Goal: Check status

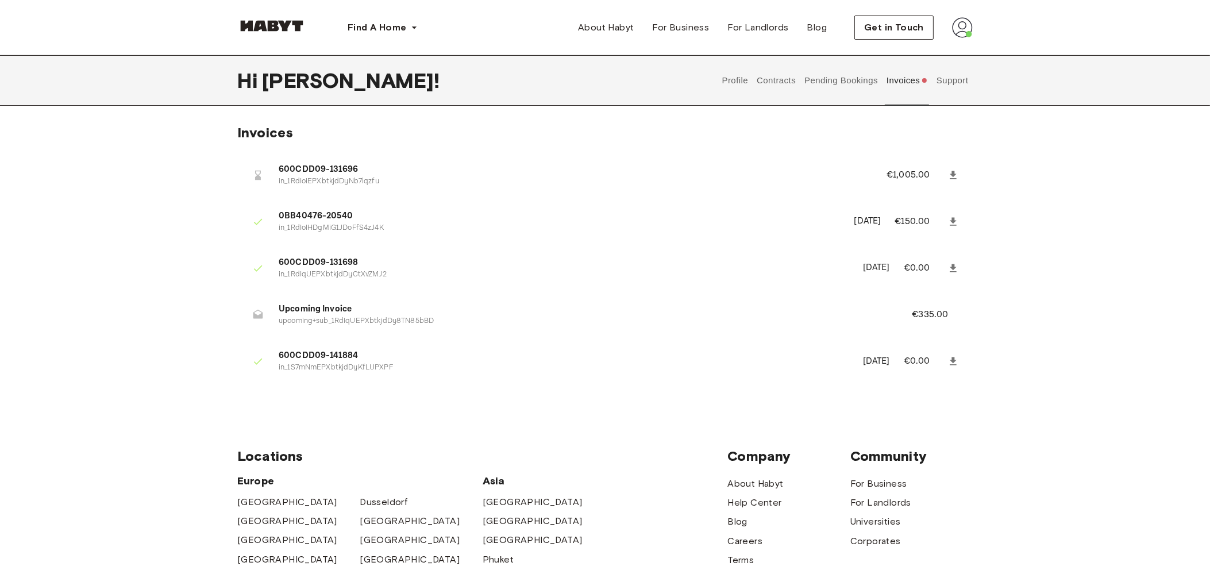
click at [380, 134] on span "600CDD09-131696" at bounding box center [569, 169] width 581 height 13
click at [345, 134] on span "600CDD09-131696" at bounding box center [569, 169] width 581 height 13
click at [394, 134] on icon at bounding box center [953, 175] width 11 height 11
drag, startPoint x: 906, startPoint y: 317, endPoint x: 962, endPoint y: 311, distance: 55.5
click at [962, 311] on li "Upcoming Invoice upcoming+sub_1RdIqUEPXbtkjdDy8TN85bBD €335.00" at bounding box center [605, 315] width 736 height 40
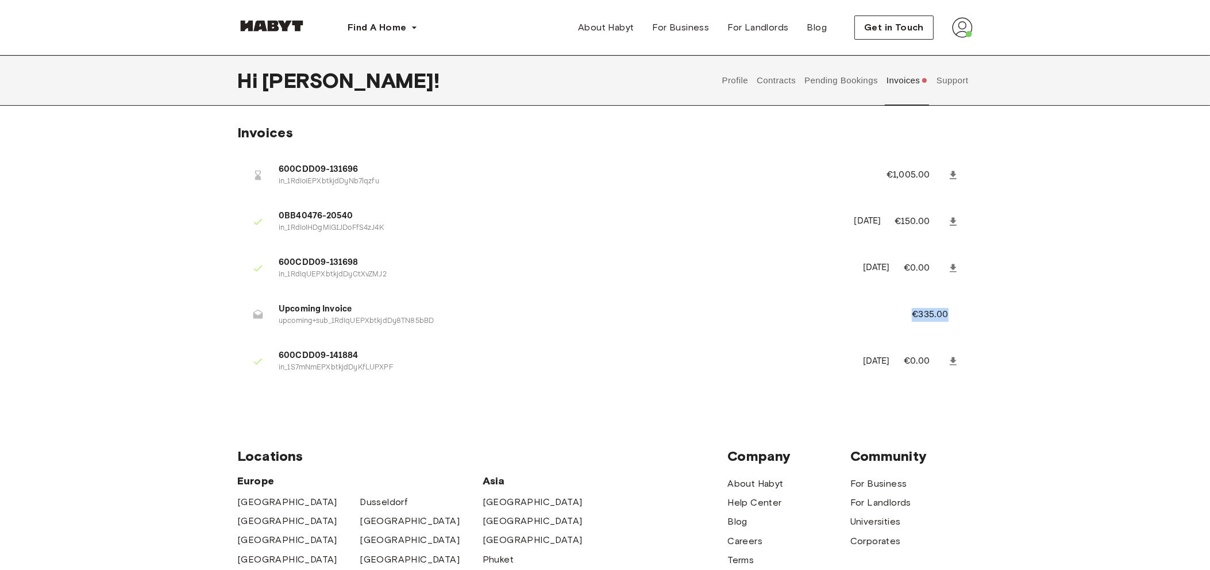
click at [966, 317] on li "Upcoming Invoice upcoming+sub_1RdIqUEPXbtkjdDy8TN85bBD €335.00" at bounding box center [605, 315] width 736 height 40
click at [352, 302] on li "Upcoming Invoice upcoming+sub_1RdIqUEPXbtkjdDy8TN85bBD €335.00" at bounding box center [605, 315] width 736 height 40
click at [328, 171] on span "600CDD09-131696" at bounding box center [569, 169] width 581 height 13
click at [921, 80] on button "Invoices" at bounding box center [907, 80] width 44 height 51
click at [474, 214] on span "0BB40476-20540" at bounding box center [560, 216] width 562 height 13
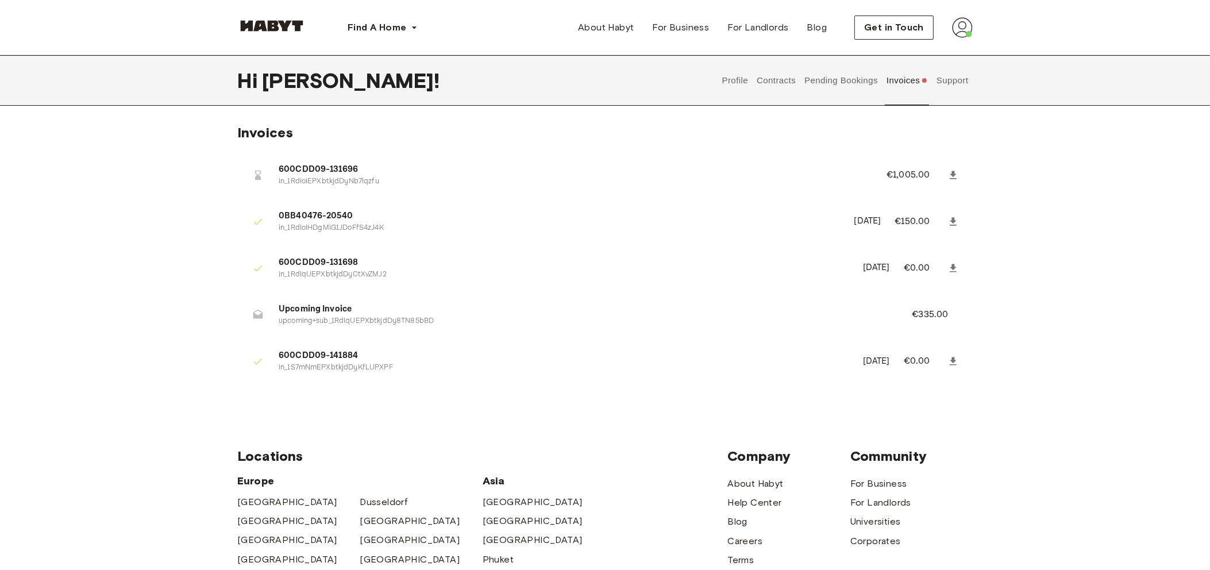
click at [941, 84] on button "Support" at bounding box center [952, 80] width 35 height 51
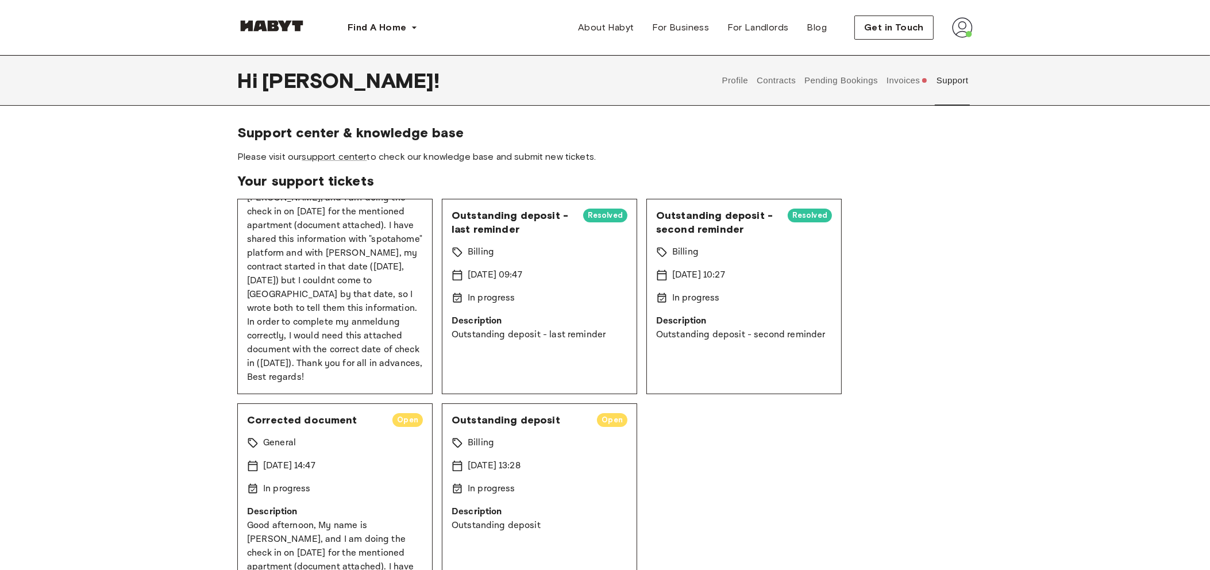
click at [591, 210] on span "Resolved" at bounding box center [605, 215] width 44 height 11
click at [603, 218] on span "Resolved" at bounding box center [605, 215] width 44 height 11
click at [572, 303] on div "In progress" at bounding box center [540, 298] width 176 height 14
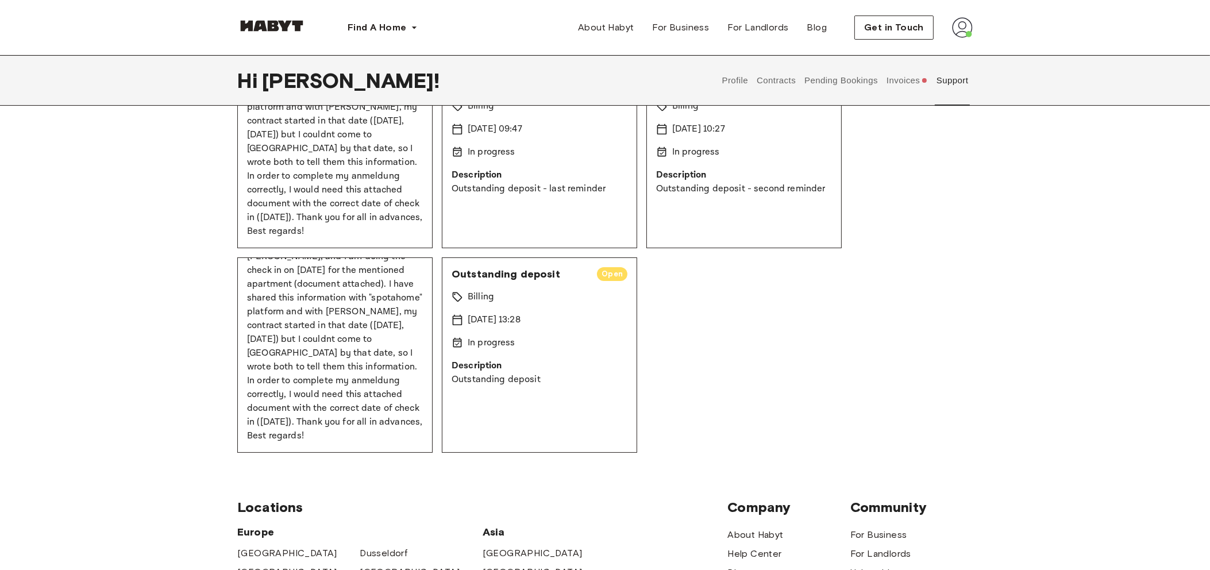
scroll to position [72, 0]
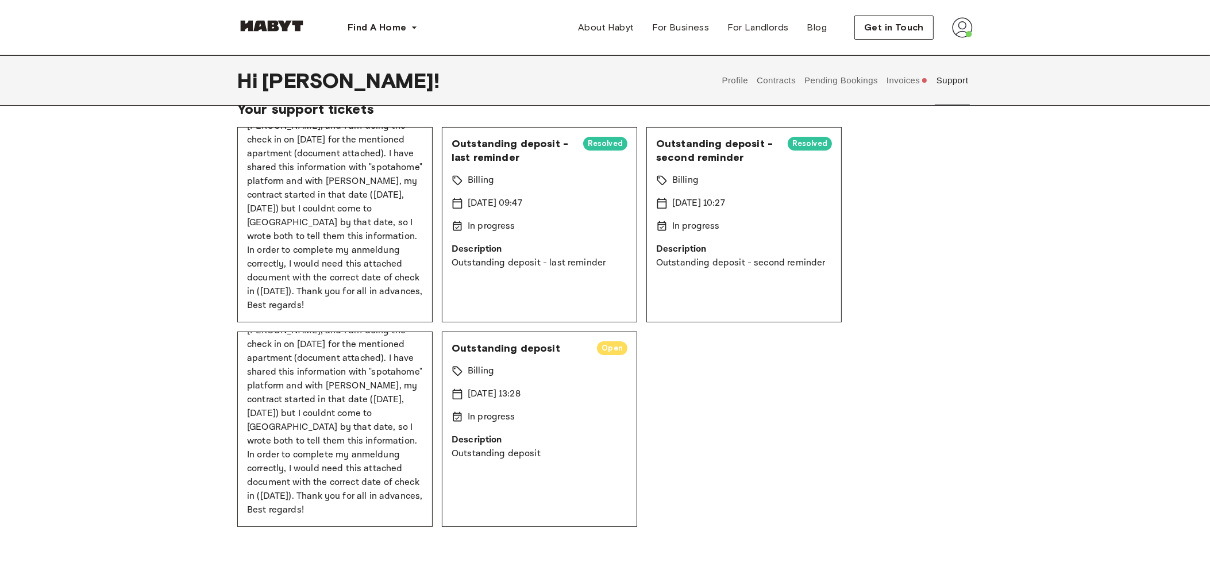
click at [602, 152] on div "Outstanding deposit - last reminder Resolved" at bounding box center [540, 151] width 176 height 28
click at [601, 147] on span "Resolved" at bounding box center [605, 143] width 44 height 11
click at [597, 349] on span "Open" at bounding box center [612, 348] width 30 height 11
click at [897, 85] on button "Invoices" at bounding box center [907, 80] width 44 height 51
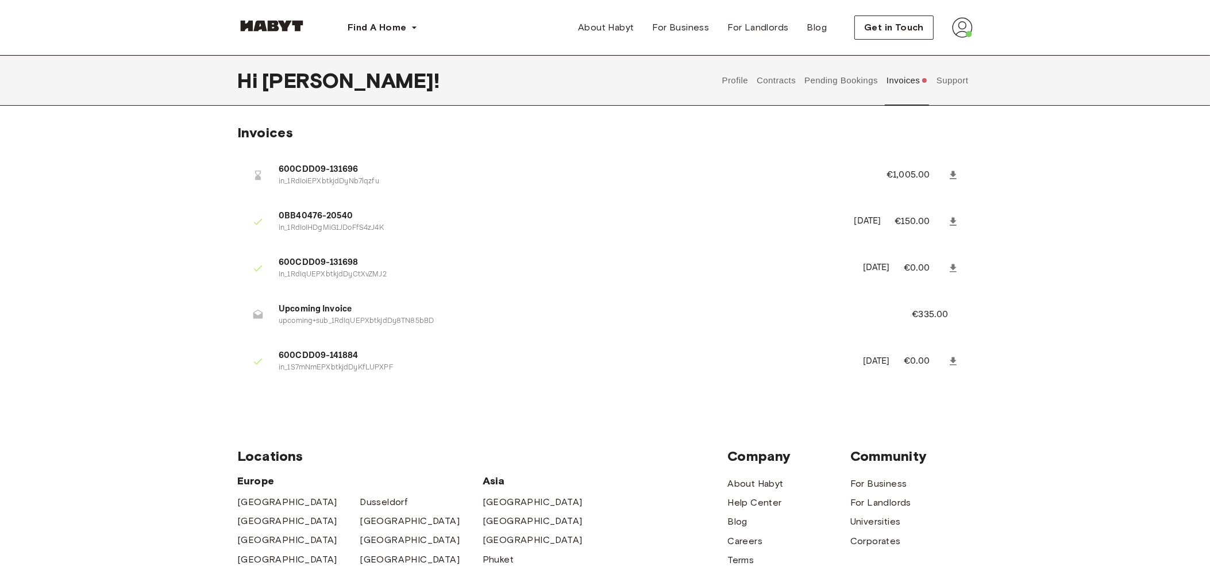
click at [948, 91] on button "Support" at bounding box center [952, 80] width 35 height 51
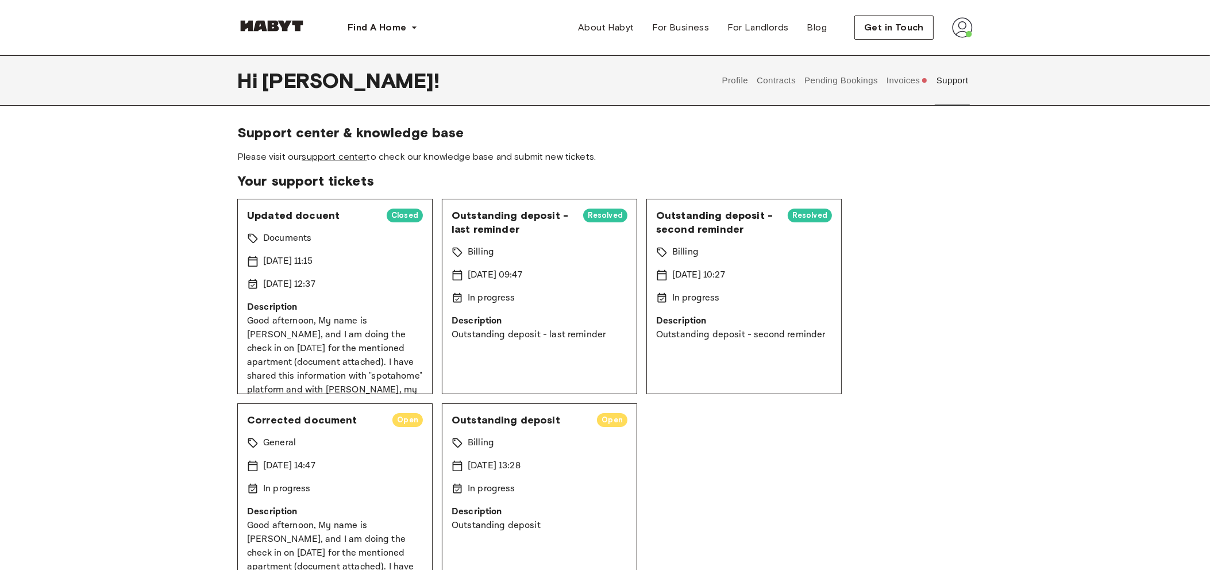
click at [906, 79] on button "Invoices" at bounding box center [907, 80] width 44 height 51
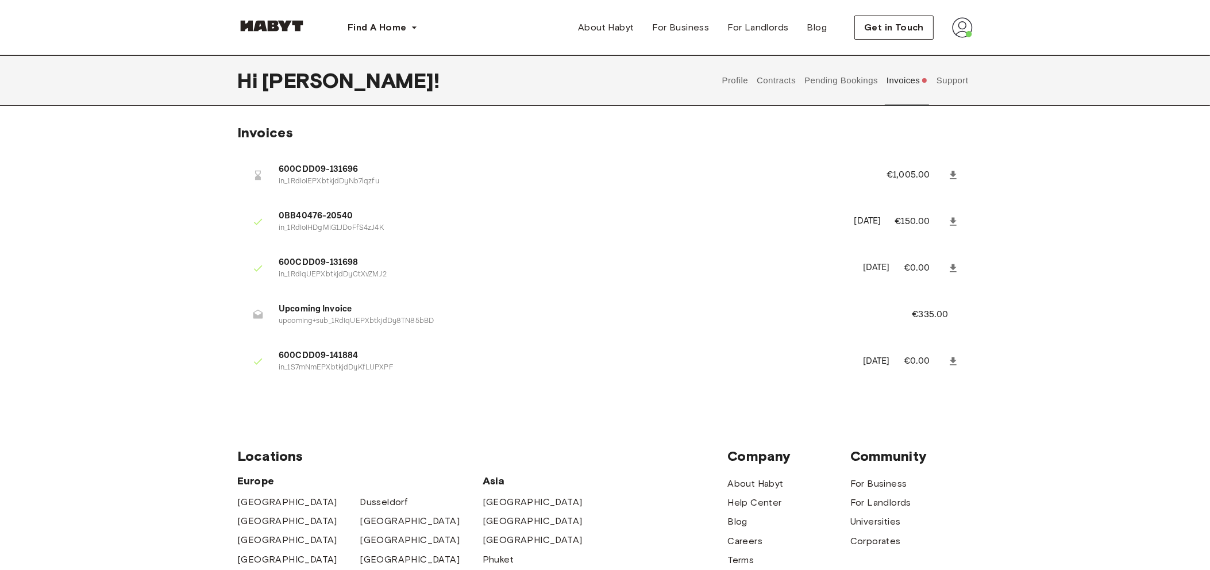
click at [812, 86] on button "Pending Bookings" at bounding box center [842, 80] width 76 height 51
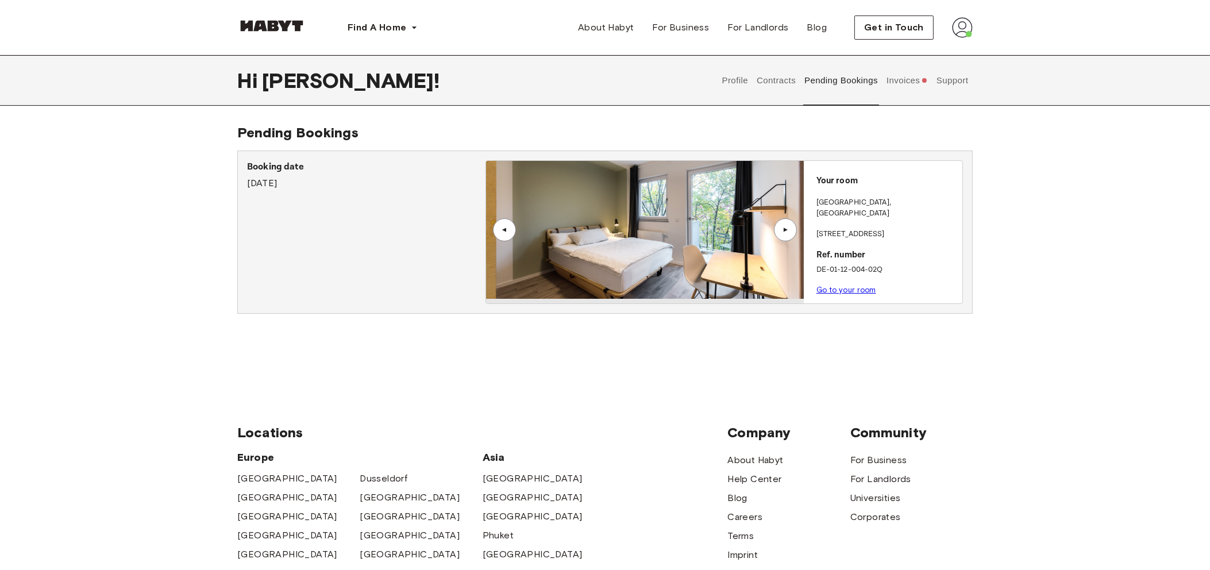
click at [927, 87] on button "Invoices" at bounding box center [907, 80] width 44 height 51
